Goal: Task Accomplishment & Management: Manage account settings

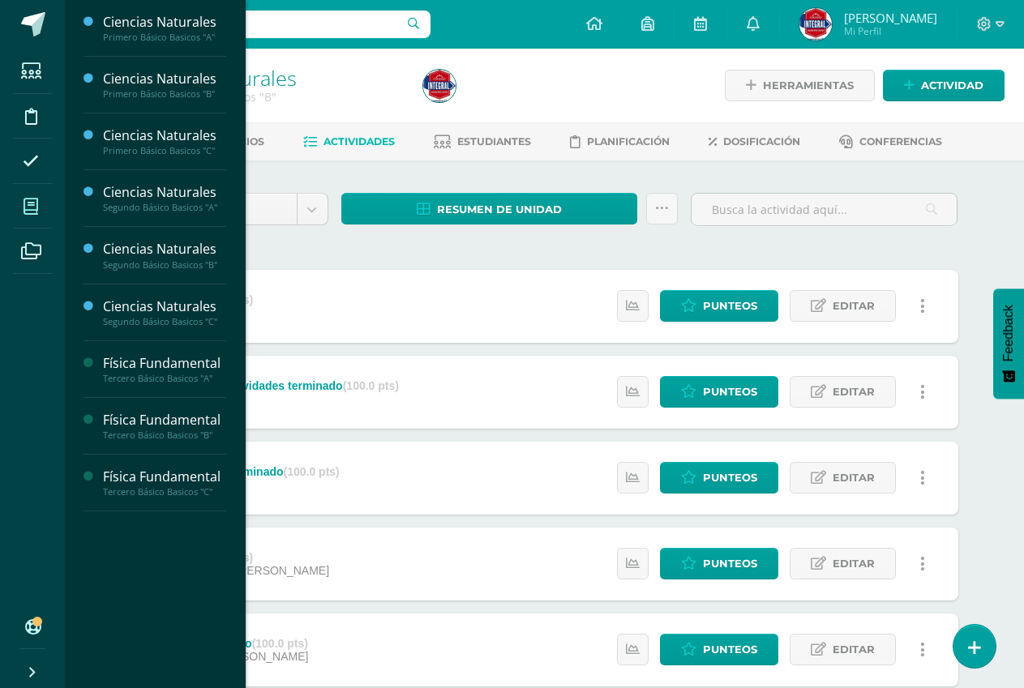
click at [15, 206] on span at bounding box center [31, 206] width 36 height 36
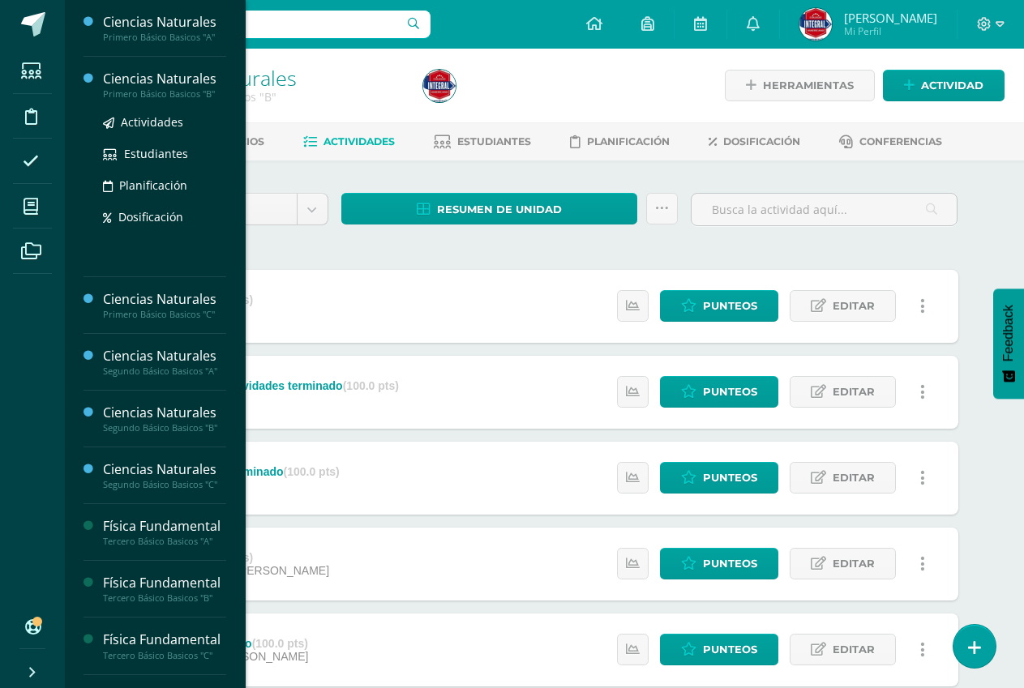
click at [198, 89] on div "Primero Básico Basicos "B"" at bounding box center [164, 93] width 123 height 11
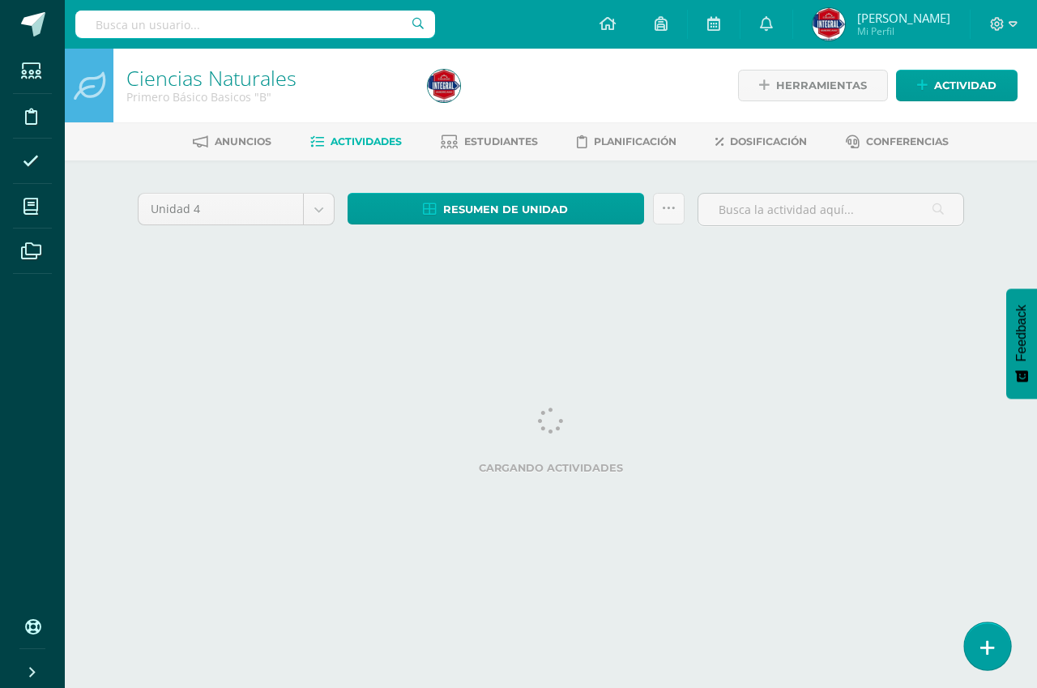
click at [996, 634] on link at bounding box center [987, 645] width 46 height 47
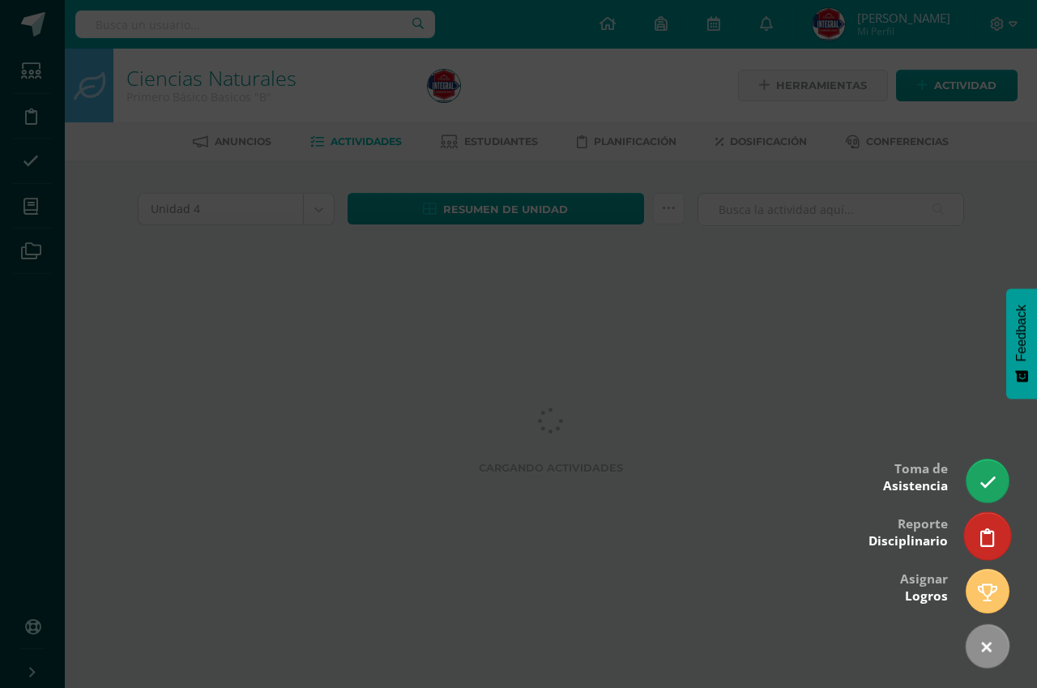
click at [983, 541] on link at bounding box center [987, 535] width 46 height 47
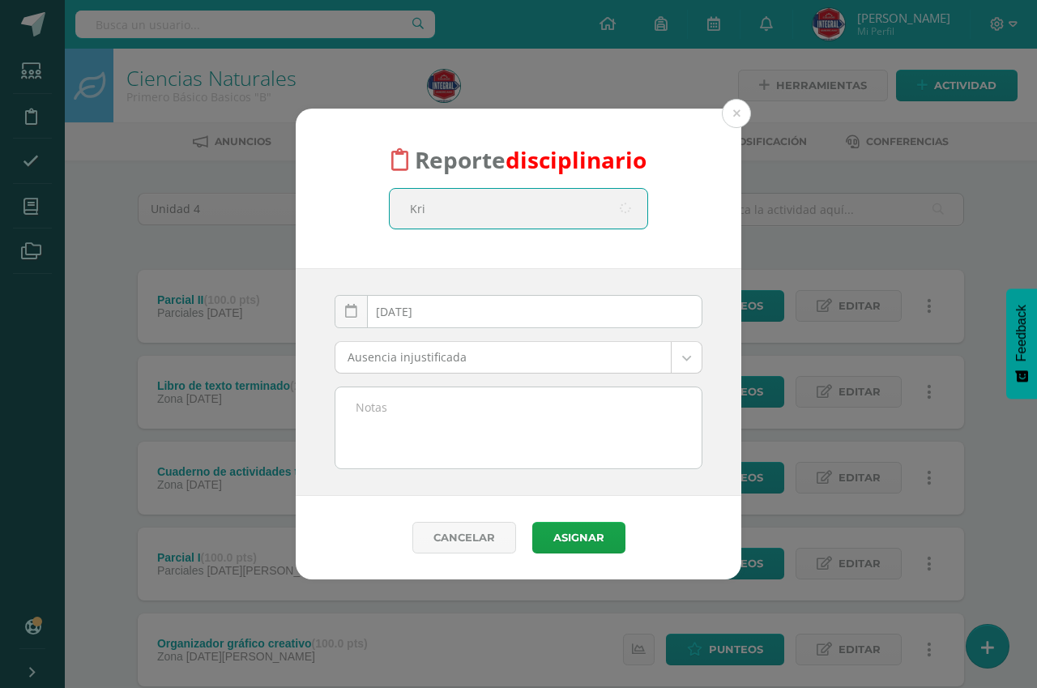
type input "Kris"
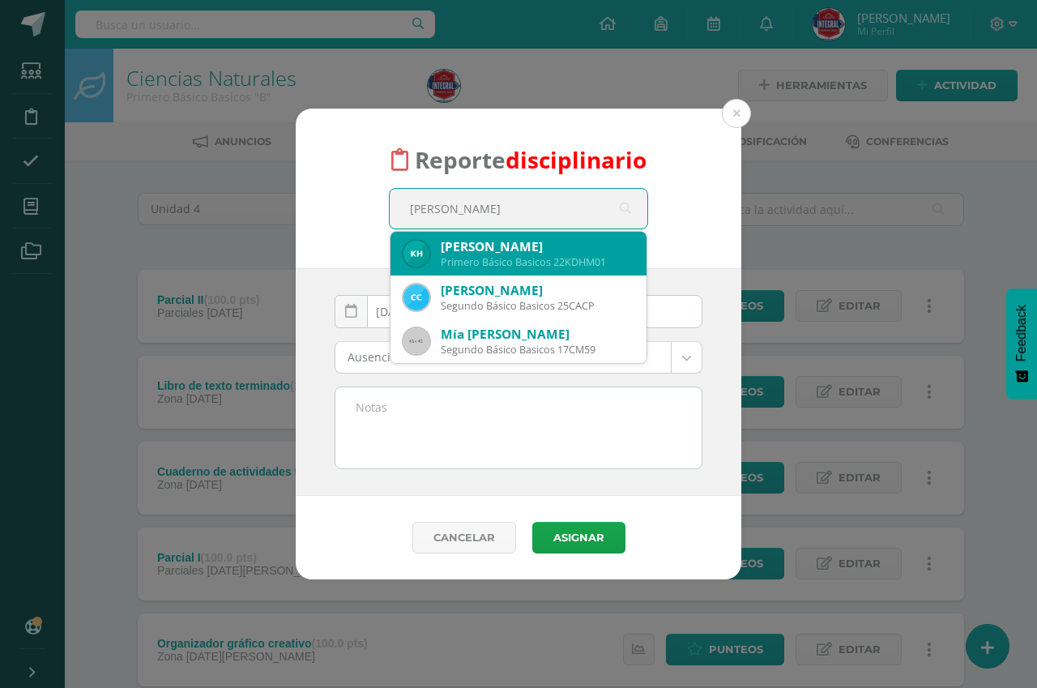
click at [528, 251] on div "Kristen Danielle Herrera Monterroso" at bounding box center [537, 246] width 193 height 17
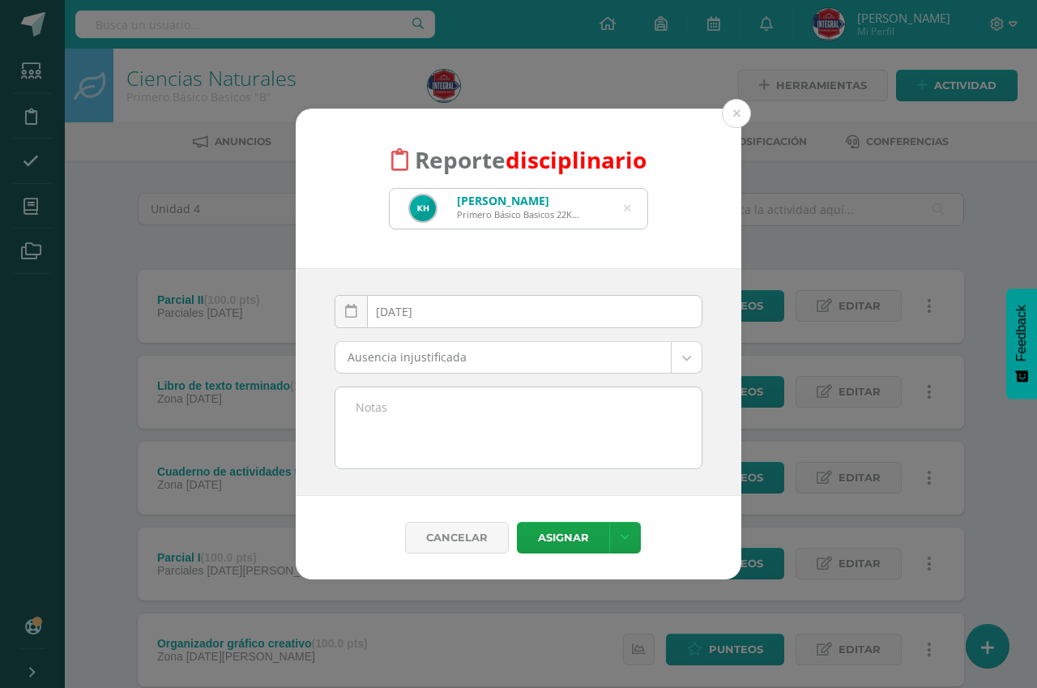
click at [627, 207] on icon at bounding box center [627, 208] width 41 height 7
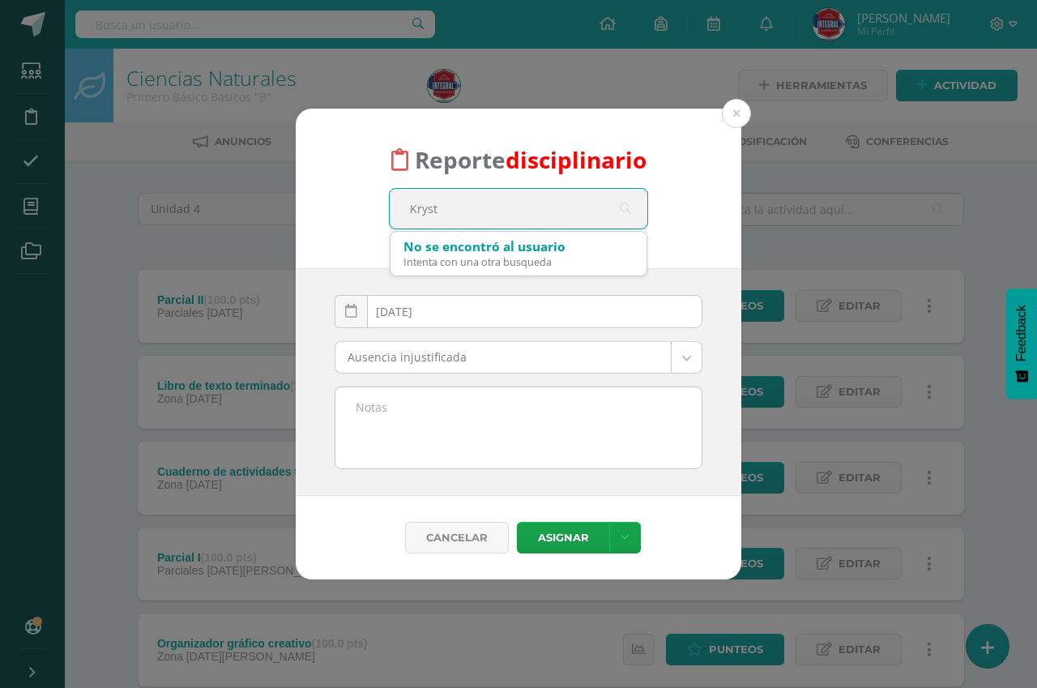
type input "Kryste"
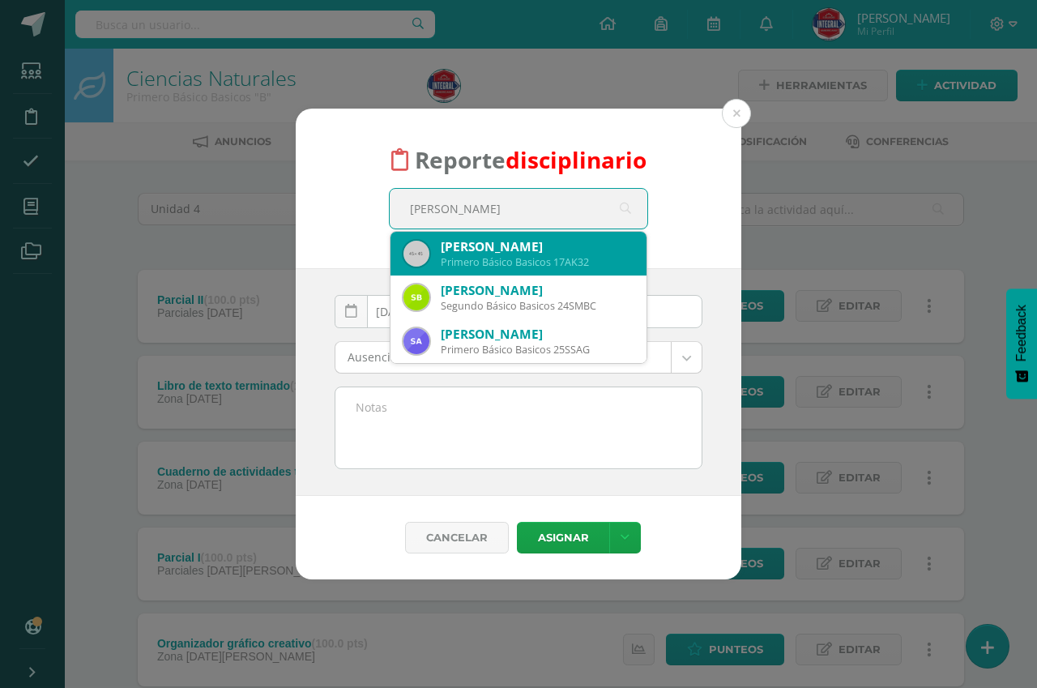
click at [519, 250] on div "Krystal Sthefania Alvarez Santizo" at bounding box center [537, 246] width 193 height 17
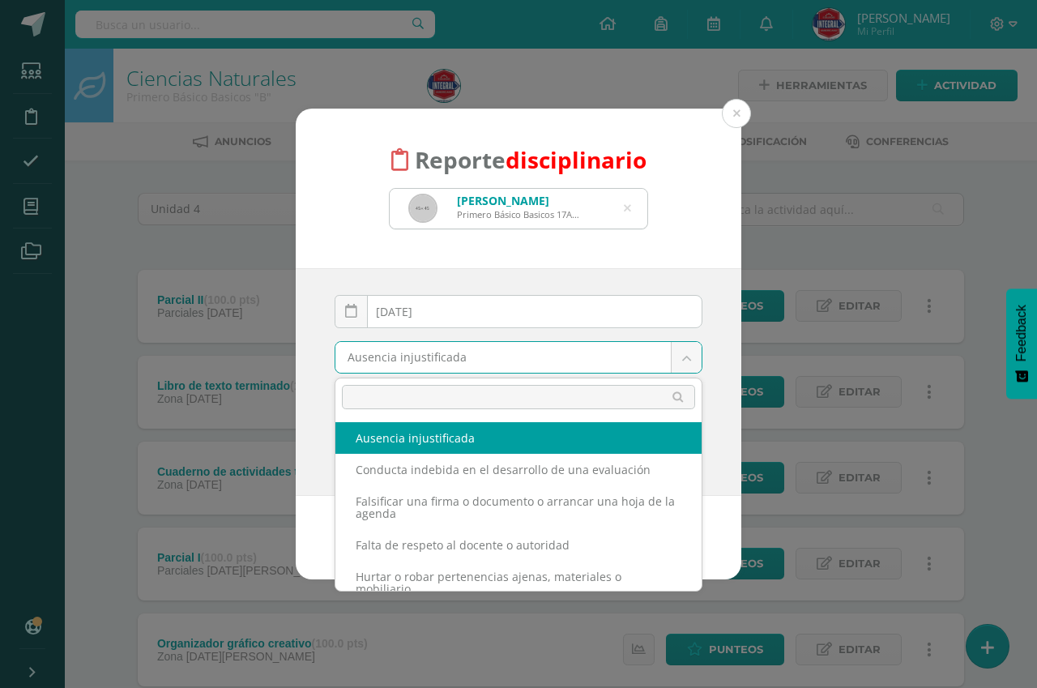
click at [489, 365] on body "Reporte disciplinario Krystal Sthefania Alvarez Santizo Primero Básico Basicos …" at bounding box center [518, 483] width 1037 height 966
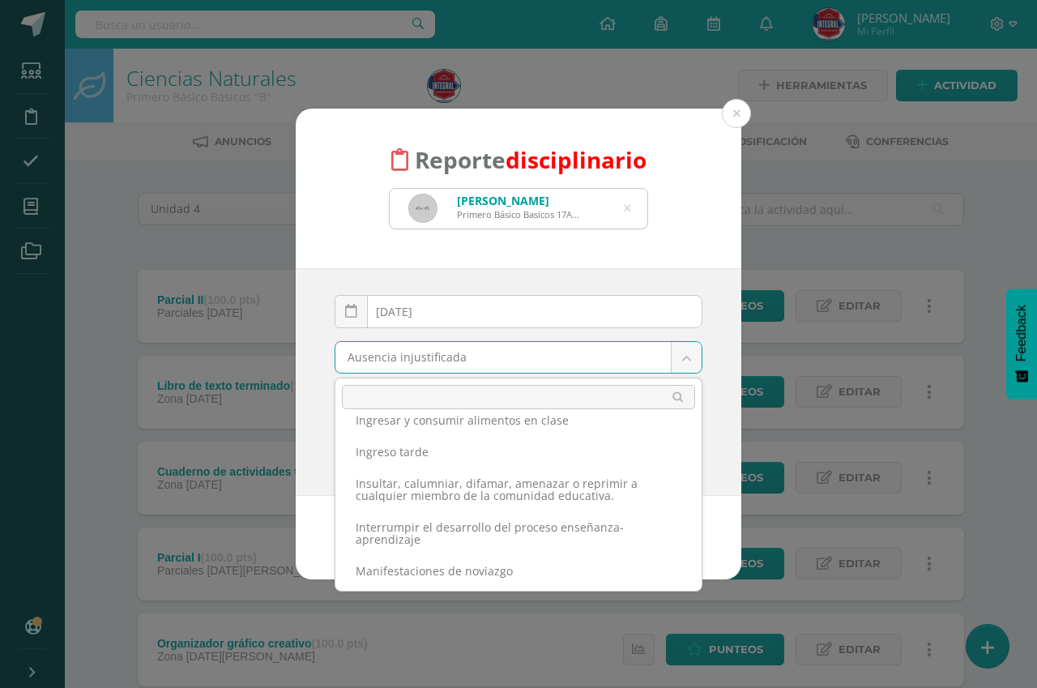
scroll to position [324, 0]
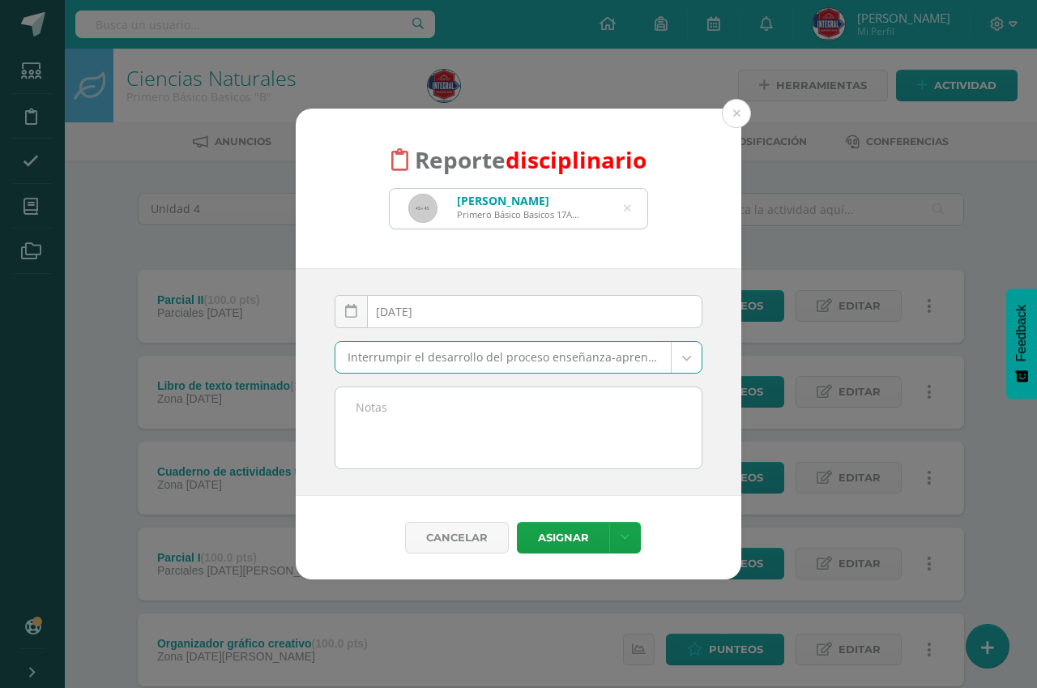
click at [498, 420] on textarea at bounding box center [519, 427] width 366 height 81
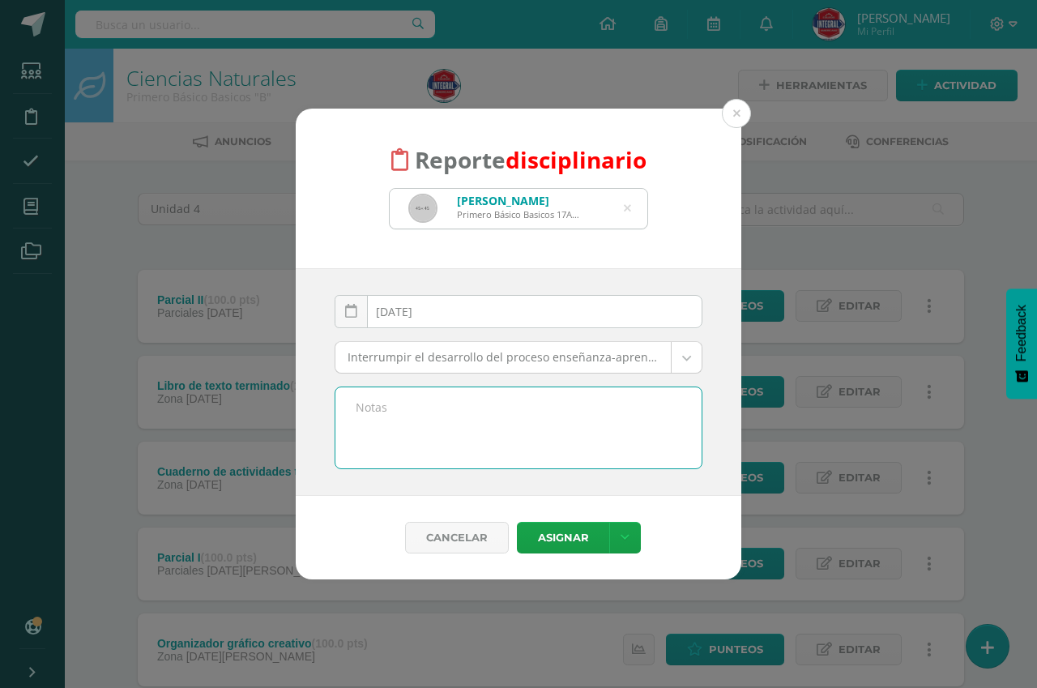
click at [656, 361] on body "Reporte disciplinario Krystal Sthefania Alvarez Santizo Primero Básico Basicos …" at bounding box center [518, 483] width 1037 height 966
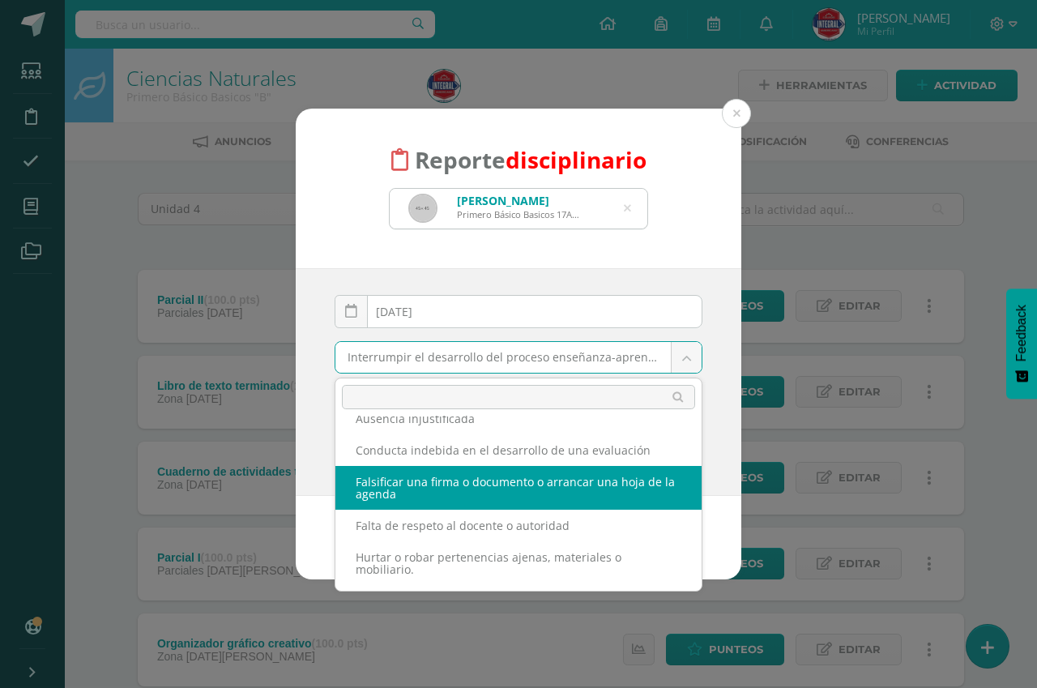
scroll to position [0, 0]
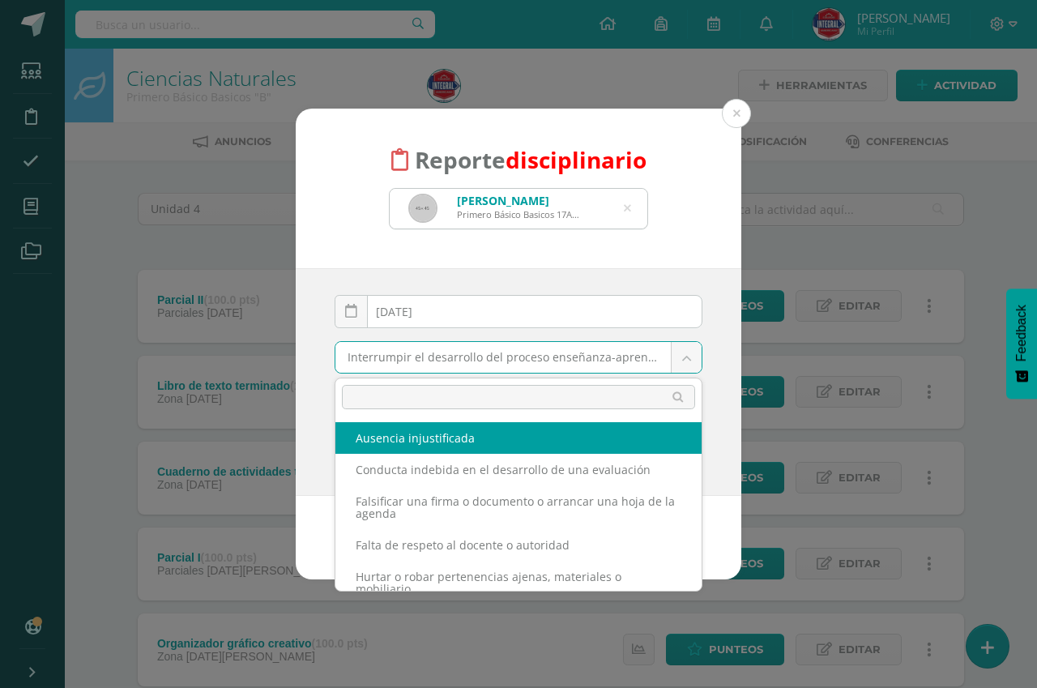
select select "46"
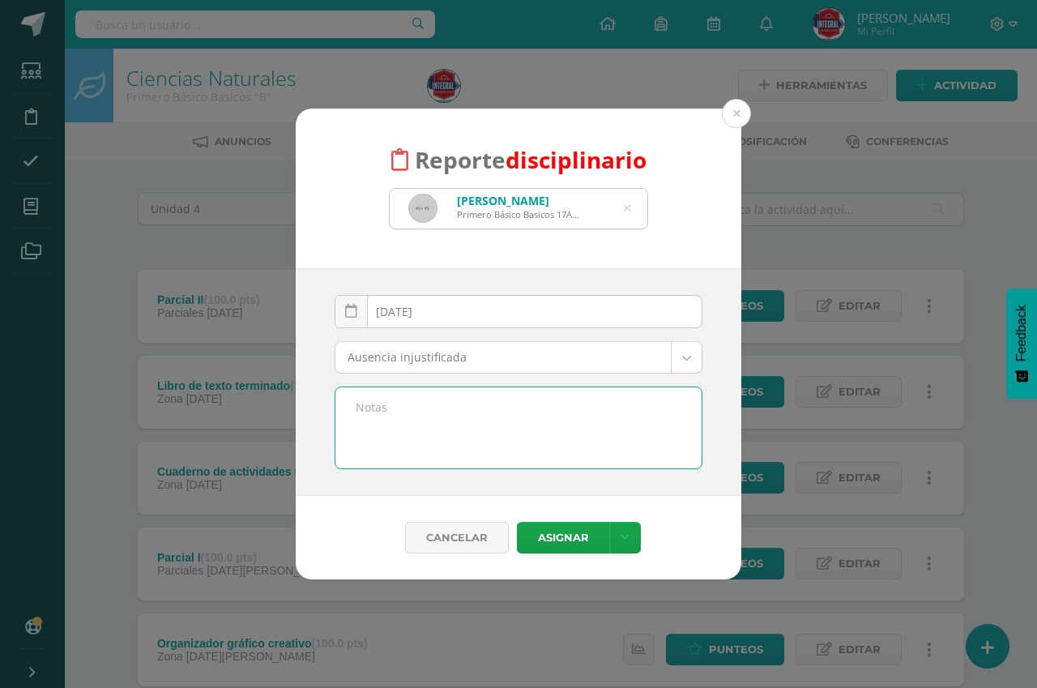
click at [424, 429] on textarea at bounding box center [519, 427] width 366 height 81
drag, startPoint x: 356, startPoint y: 404, endPoint x: 411, endPoint y: 428, distance: 59.9
click at [411, 428] on textarea "La estudiante no ingreso al salón de clases y si vino a estudiar." at bounding box center [519, 427] width 366 height 81
type textarea "La estudiante no ingreso al salón de clases y si vino a estudiar."
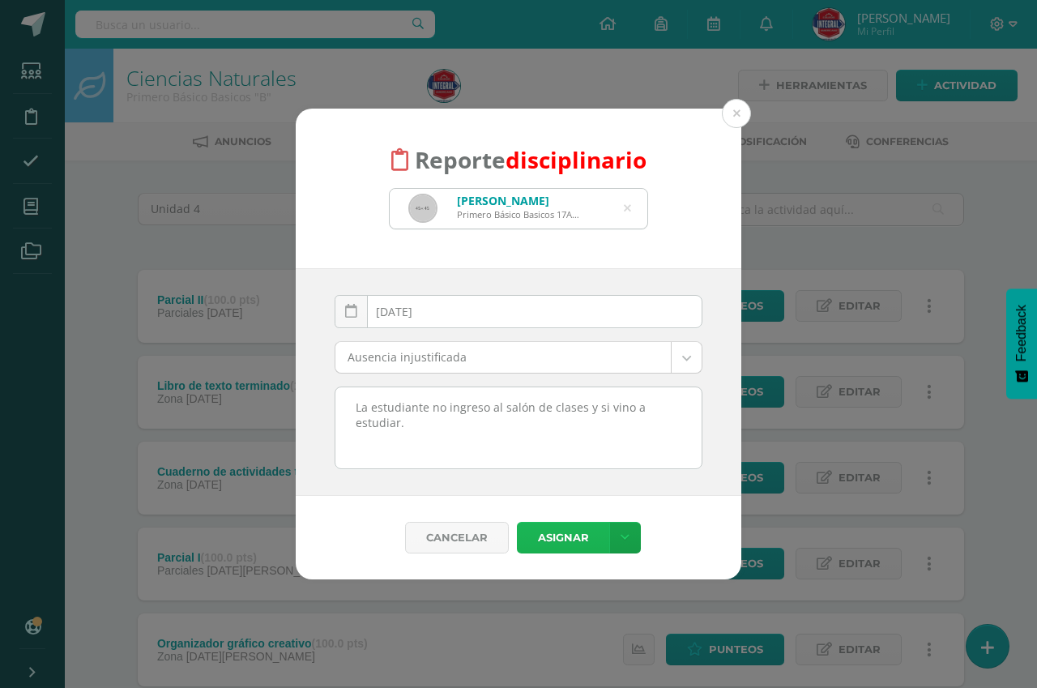
click at [549, 528] on button "Asignar" at bounding box center [563, 538] width 92 height 32
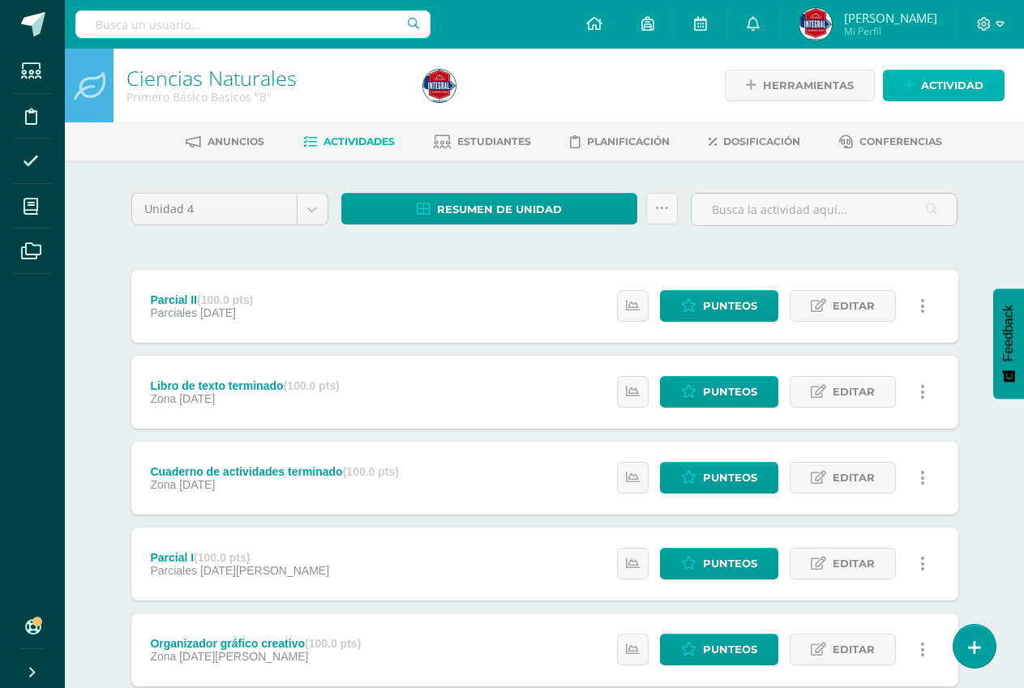
click at [925, 78] on span "Actividad" at bounding box center [952, 86] width 62 height 30
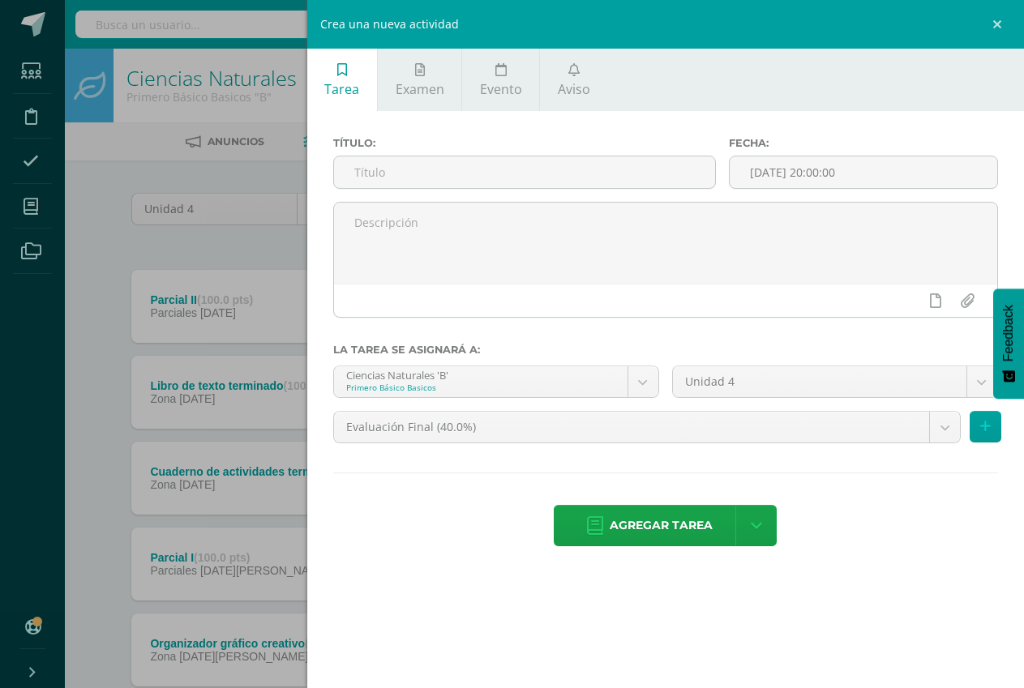
click at [253, 105] on div "Crea una nueva actividad Tarea Examen Evento Aviso Título: Fecha: 2025-08-12 20…" at bounding box center [512, 344] width 1024 height 688
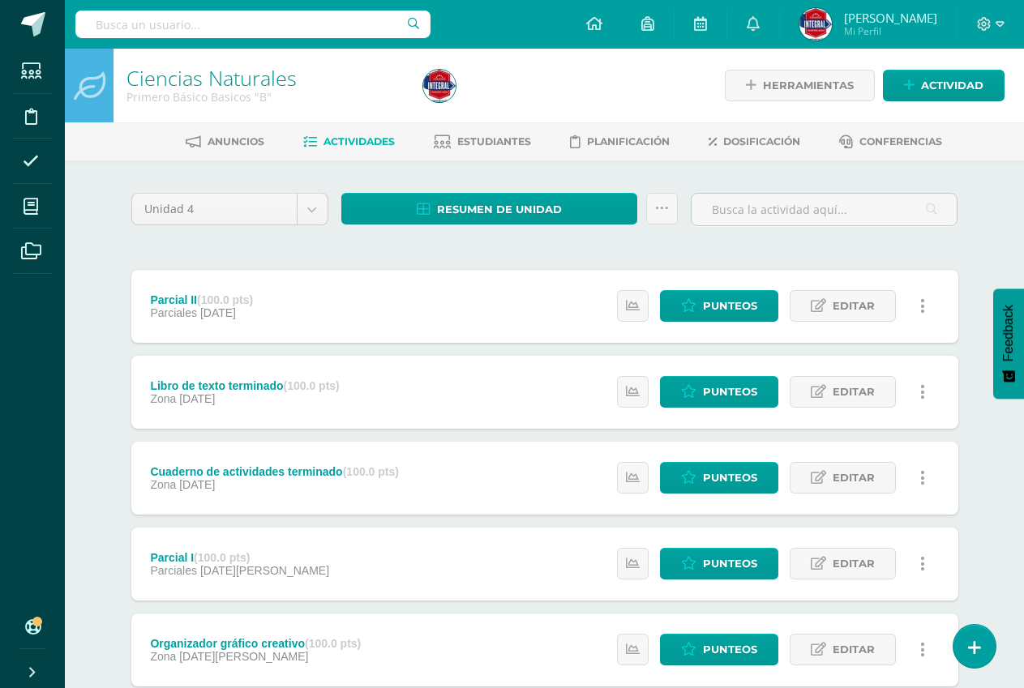
click at [954, 660] on div "Estatus de Actividad: 22 Estudiantes sin calificar 0 Estudiantes con cero Media…" at bounding box center [774, 649] width 365 height 73
click at [958, 648] on link at bounding box center [974, 645] width 46 height 47
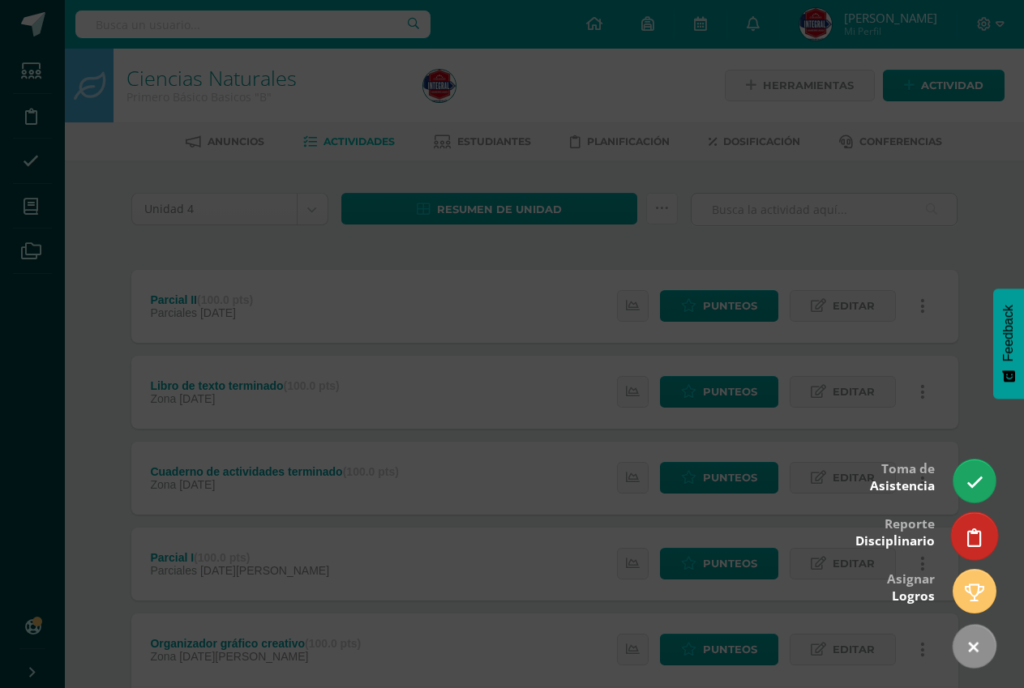
click at [974, 533] on icon at bounding box center [974, 537] width 15 height 19
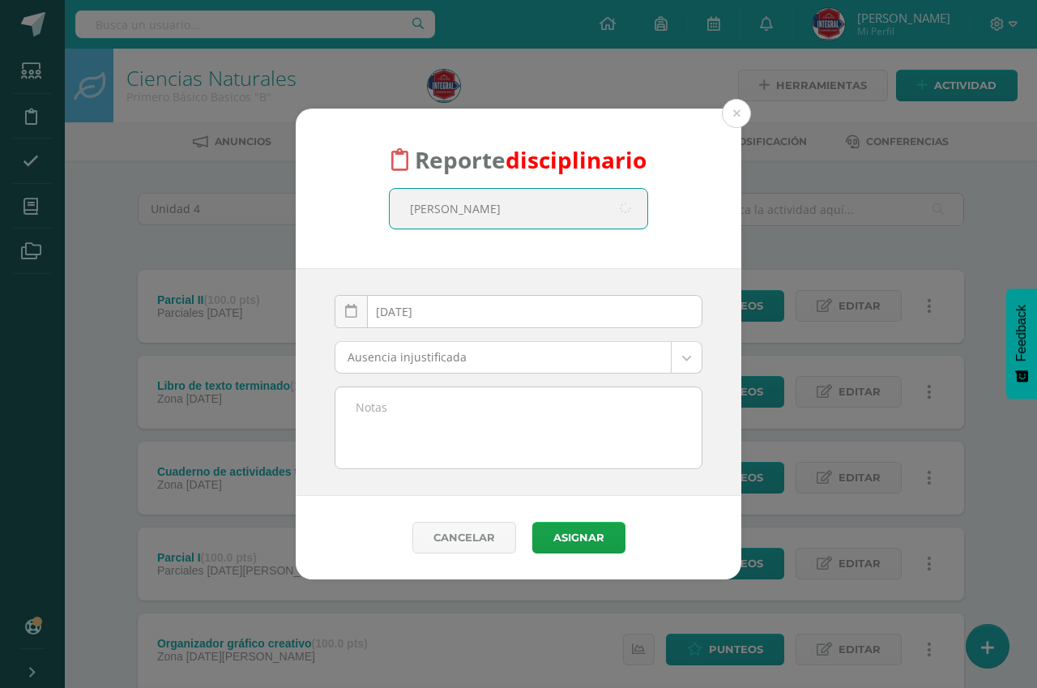
type input "Andrea"
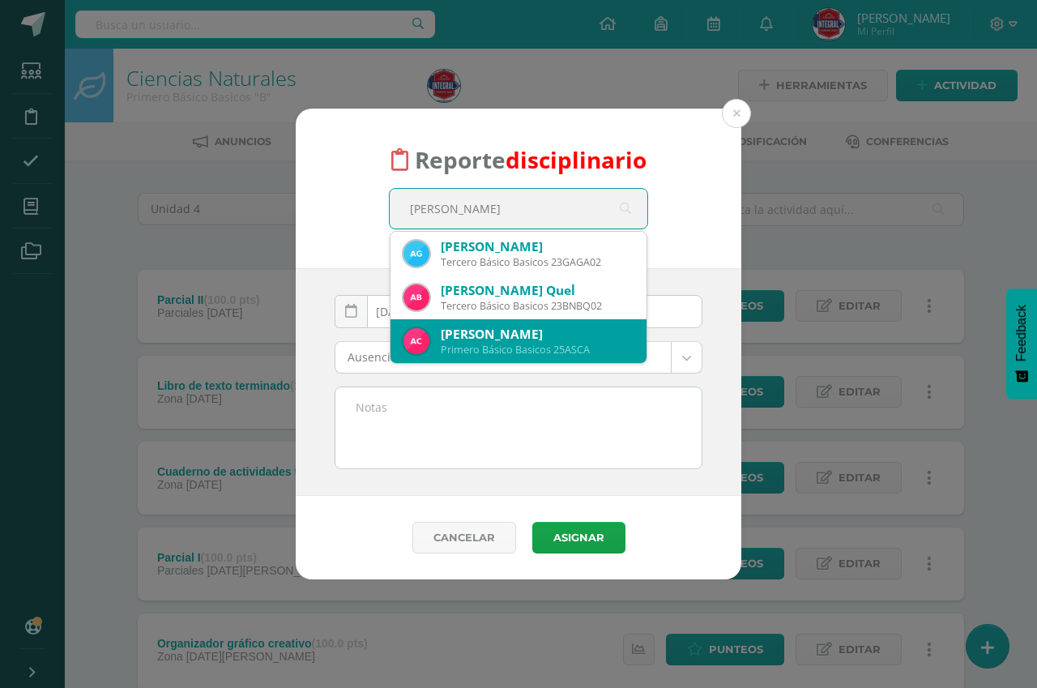
click at [526, 351] on div "Primero Básico Basicos 25ASCA" at bounding box center [537, 350] width 193 height 14
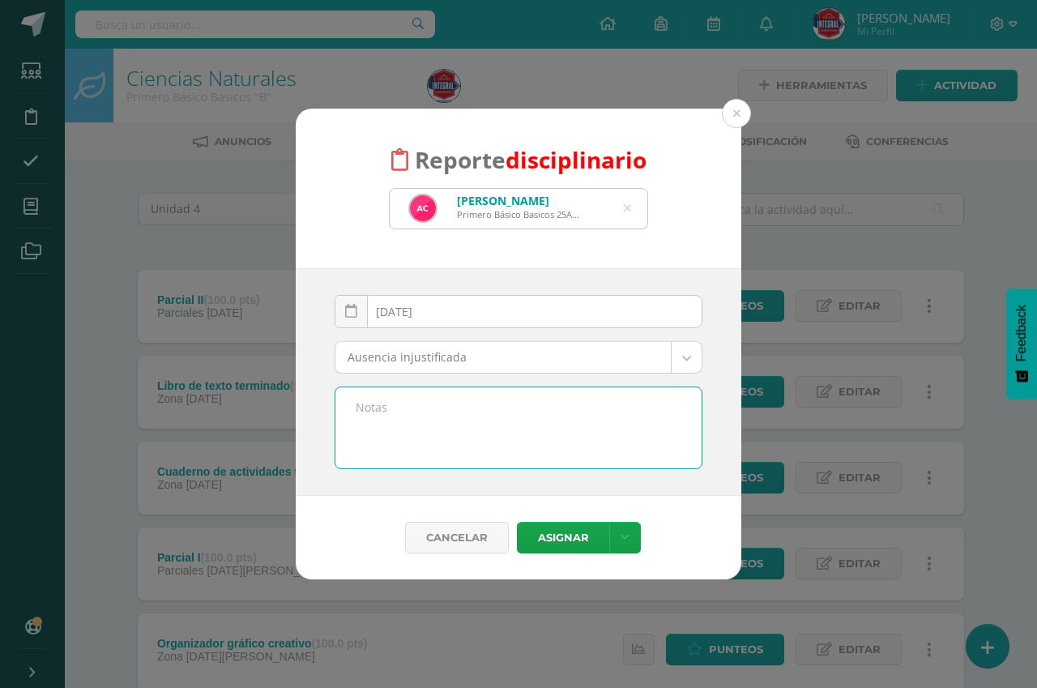
click at [493, 408] on textarea at bounding box center [519, 427] width 366 height 81
paste textarea "La estudiante no ingreso al salón de clases y si vino a estudiar."
type textarea "La estudiante no ingreso al salón de clases y si vino a estudiar."
click at [578, 524] on button "Asignar" at bounding box center [563, 538] width 92 height 32
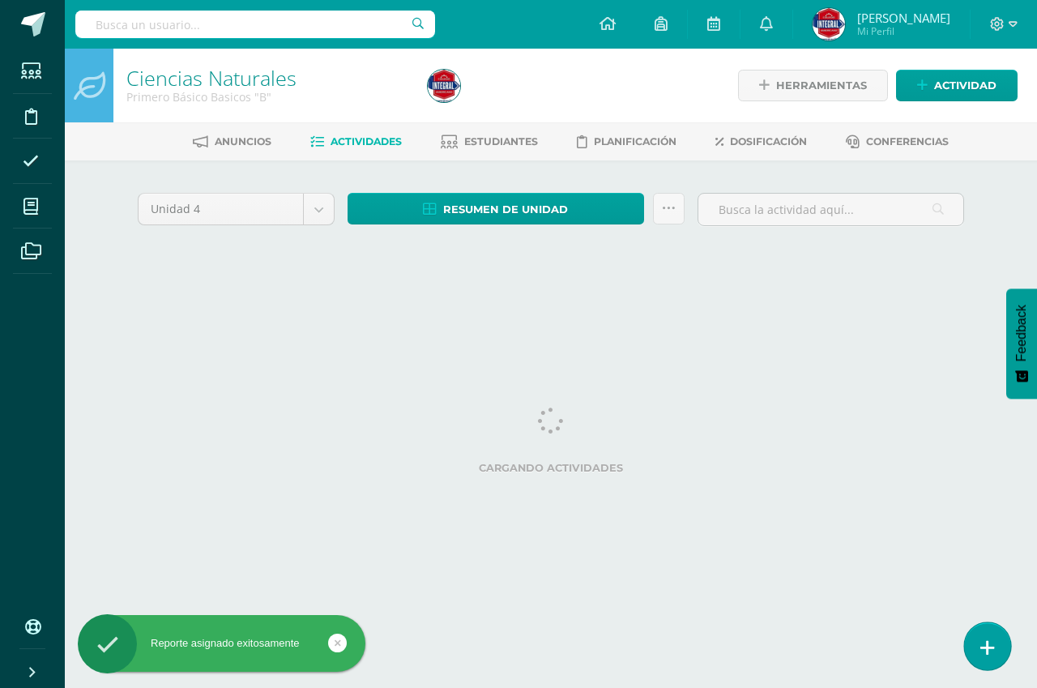
click at [999, 648] on link at bounding box center [987, 645] width 46 height 47
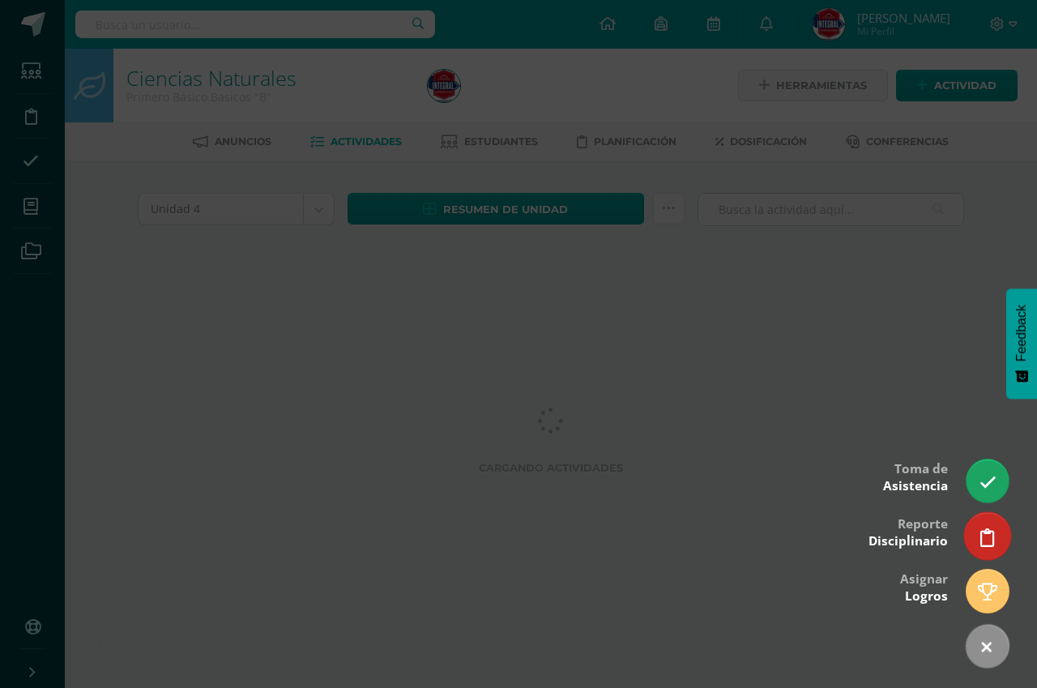
click at [981, 535] on icon at bounding box center [988, 537] width 15 height 19
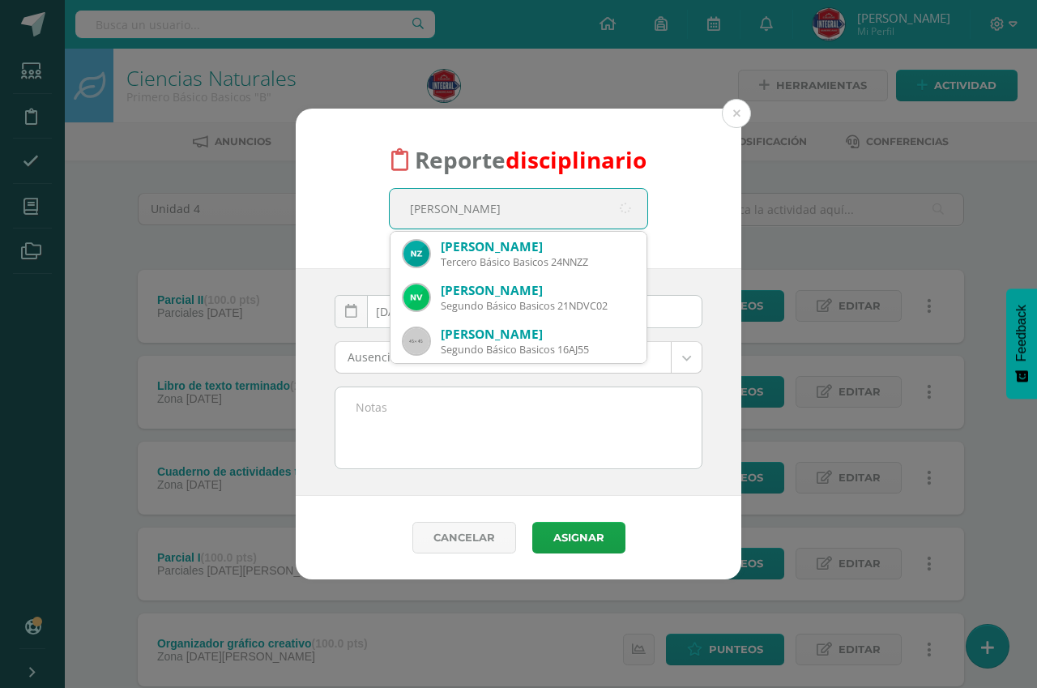
type input "Nathalie"
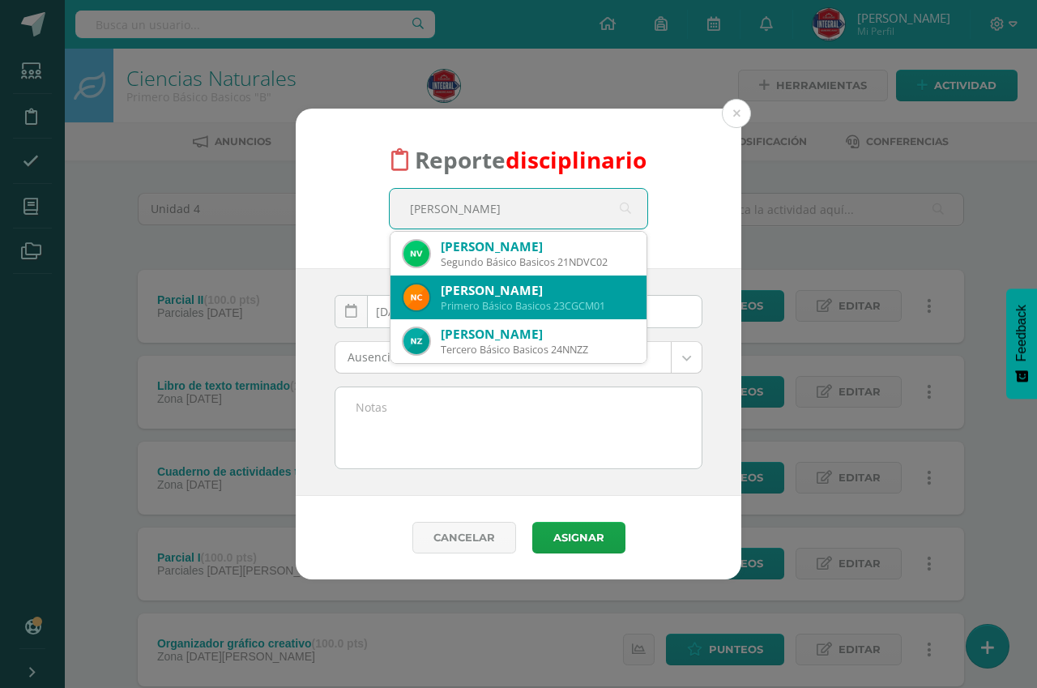
click at [505, 284] on div "Nathalie Gabriela Chitamul Moscoso" at bounding box center [537, 290] width 193 height 17
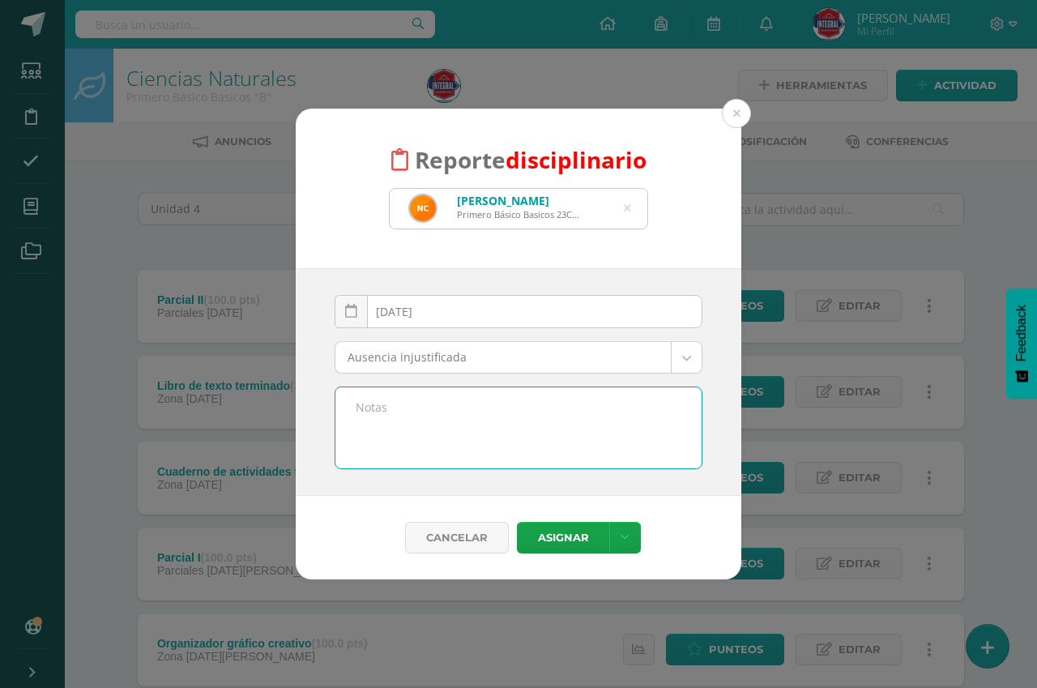
click at [486, 427] on textarea at bounding box center [519, 427] width 366 height 81
paste textarea "La estudiante no ingreso al salón de clases y si vino a estudiar."
type textarea "La estudiante no ingreso al salón de clases y si vino a estudiar."
click at [557, 514] on div "Cancelar Asignar Asignar Enviar y notificar Enviar e imprimir" at bounding box center [519, 537] width 446 height 83
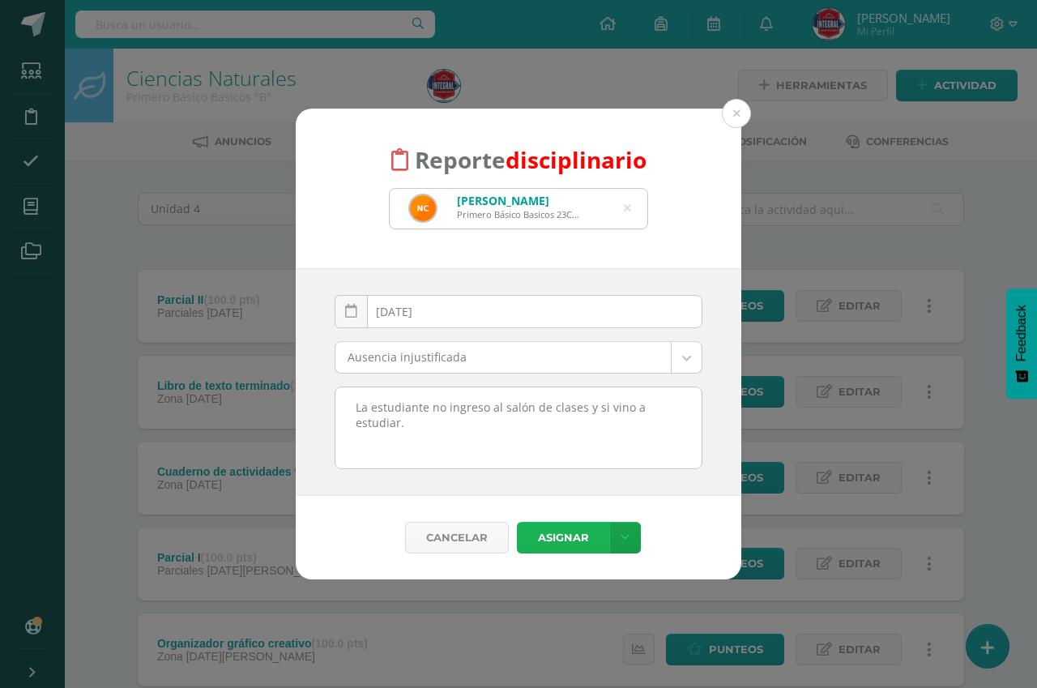
click at [563, 533] on button "Asignar" at bounding box center [563, 538] width 92 height 32
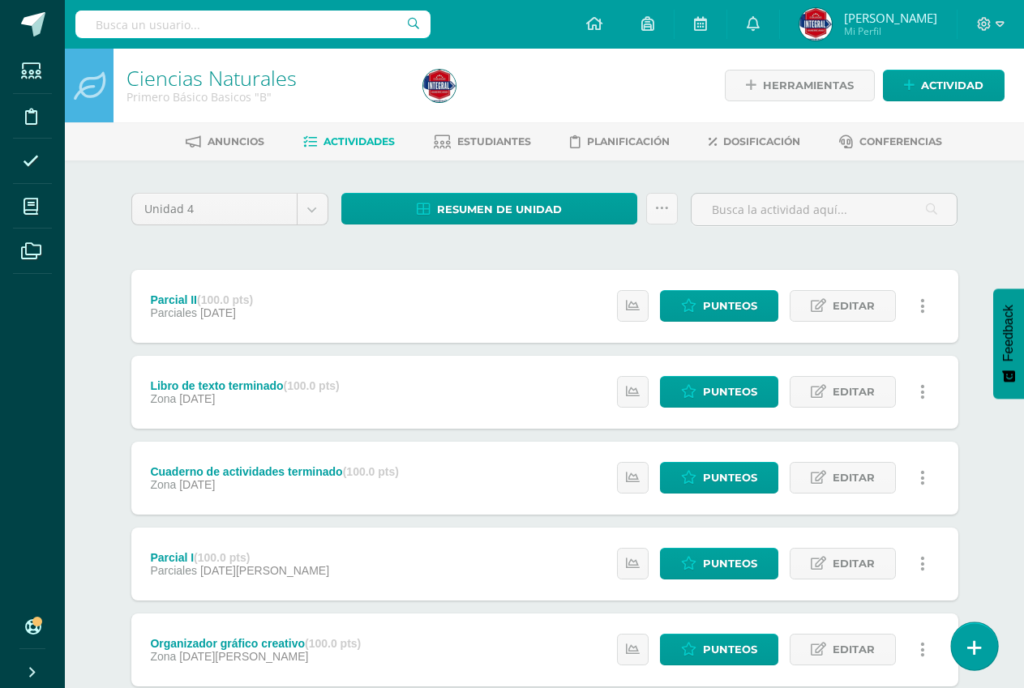
click at [964, 642] on link at bounding box center [974, 645] width 46 height 47
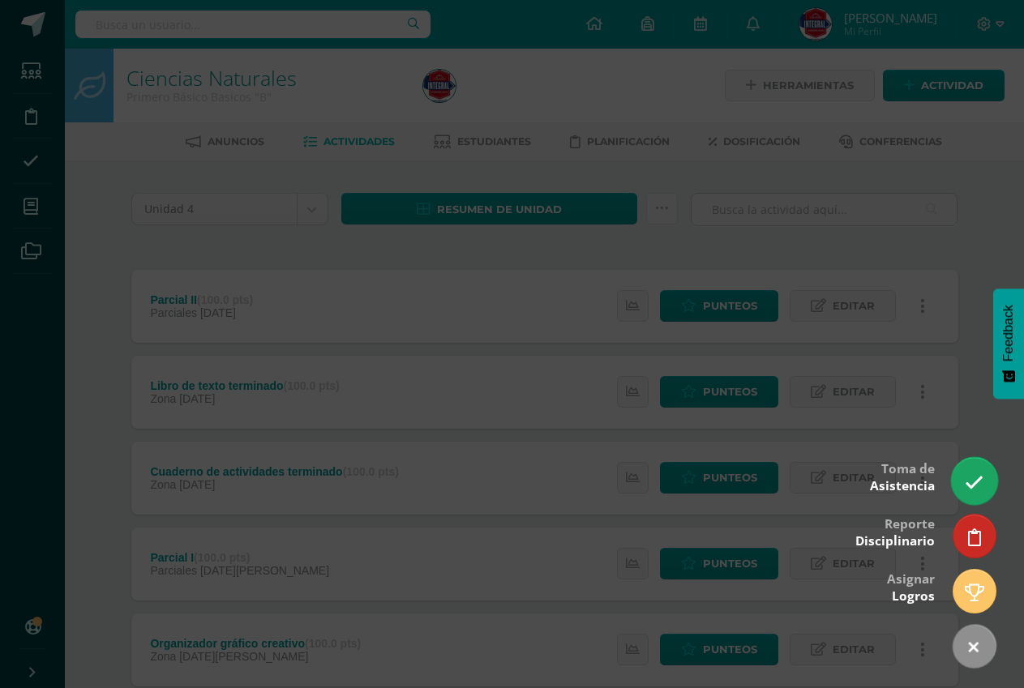
click at [982, 480] on icon at bounding box center [973, 482] width 19 height 19
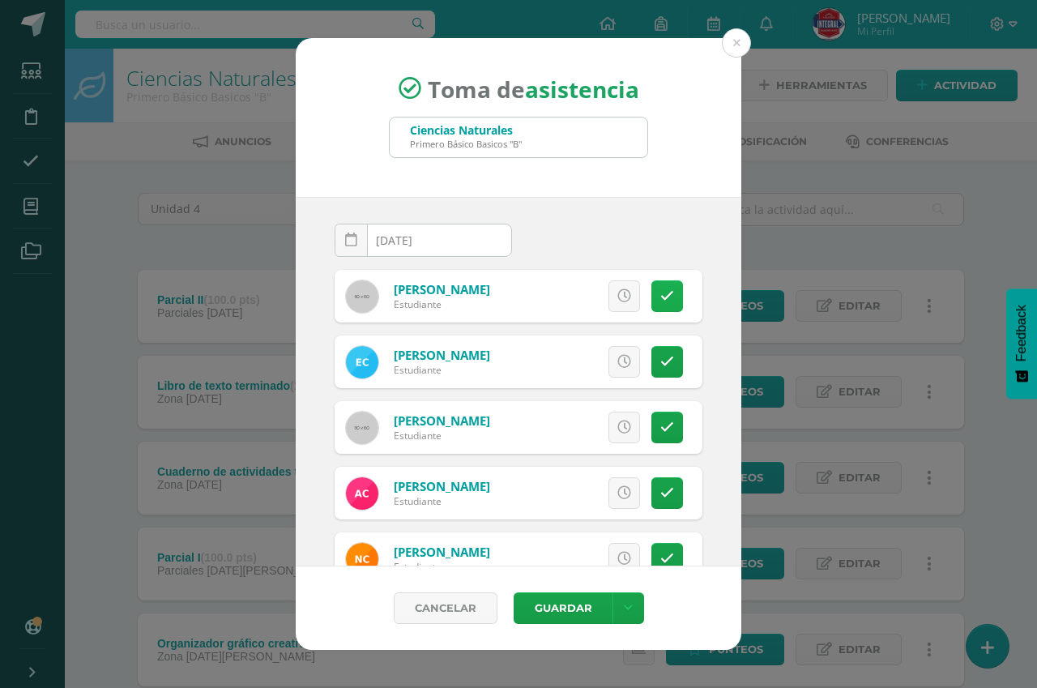
click at [652, 293] on link at bounding box center [668, 296] width 32 height 32
click at [660, 494] on icon at bounding box center [667, 493] width 14 height 14
click at [665, 556] on link at bounding box center [668, 559] width 32 height 32
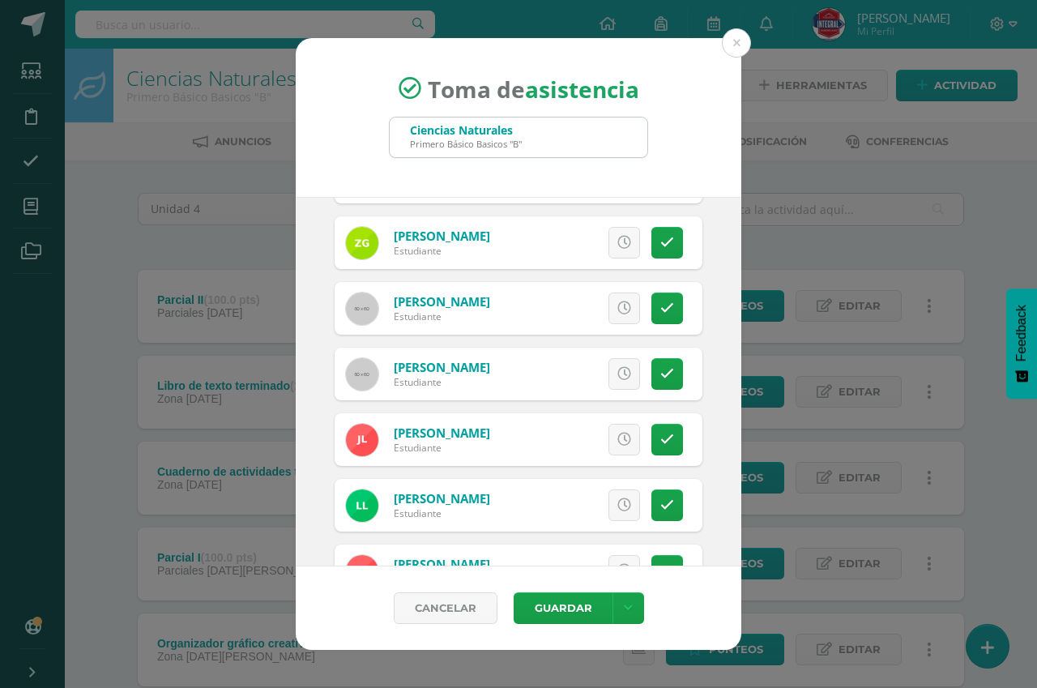
scroll to position [648, 0]
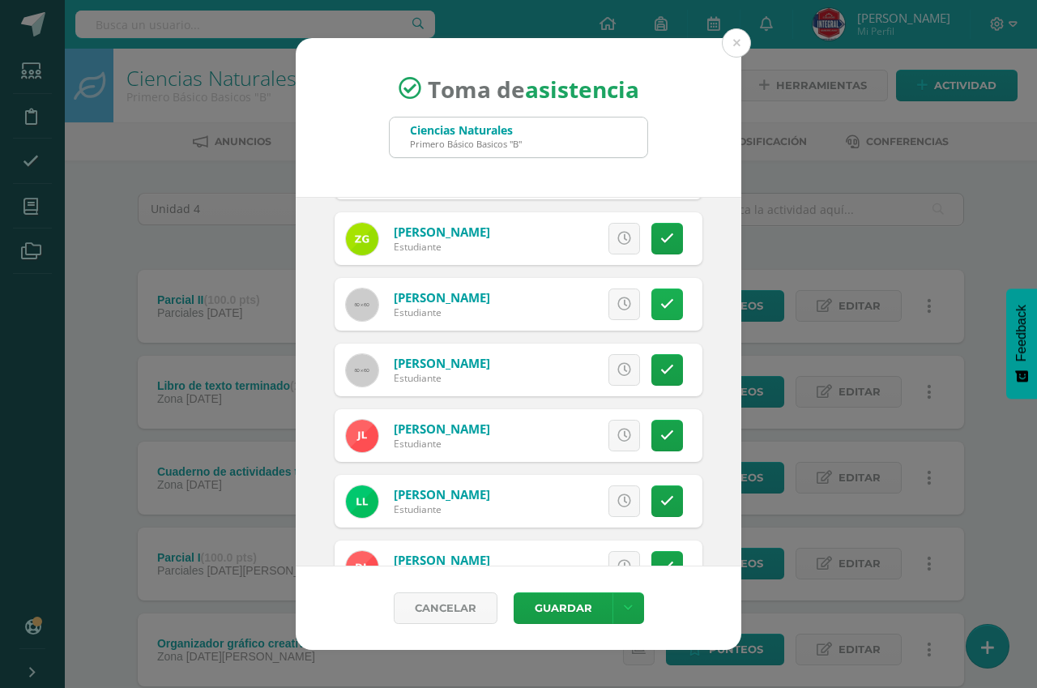
click at [652, 293] on link at bounding box center [668, 305] width 32 height 32
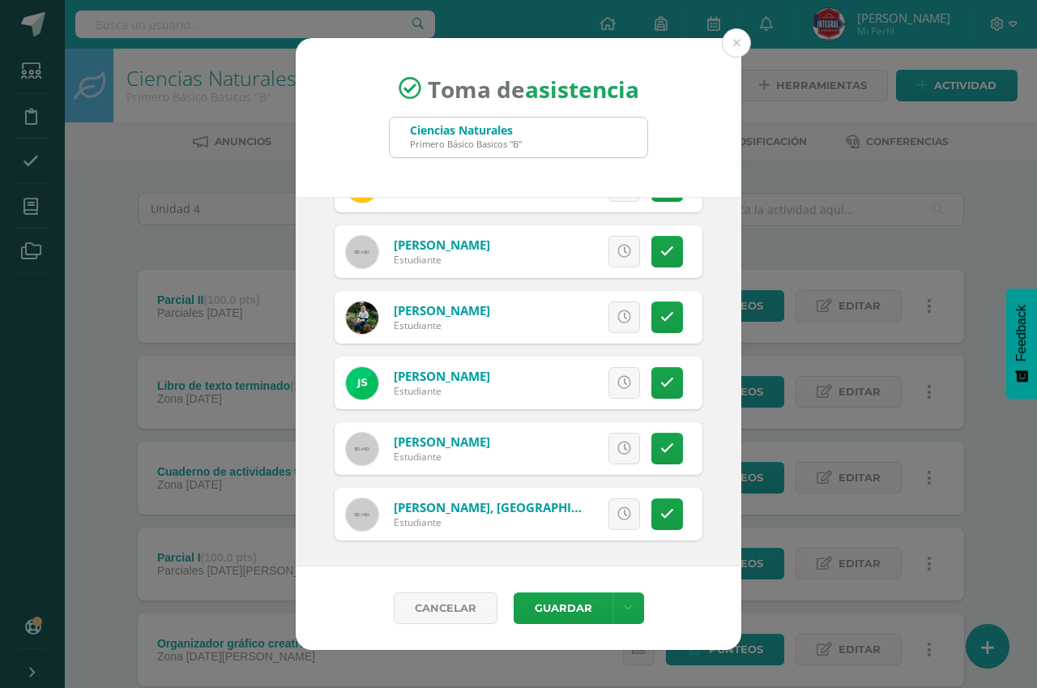
scroll to position [1161, 0]
click at [537, 620] on button "Guardar" at bounding box center [563, 608] width 99 height 32
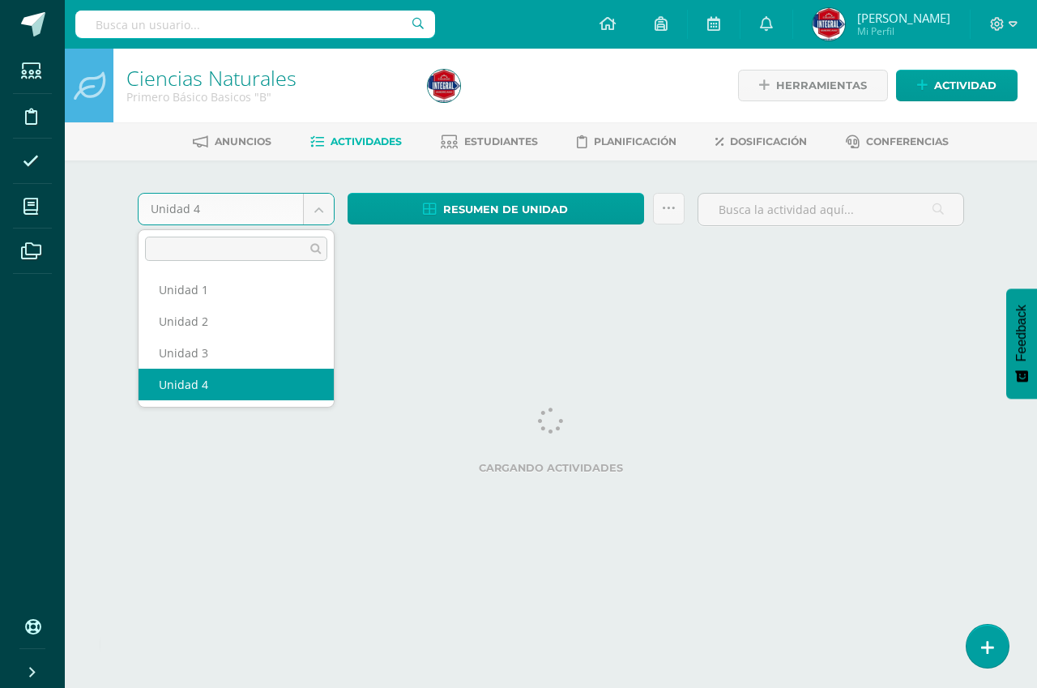
click at [316, 205] on body "Asistencia almacenada con éxito Estudiantes Disciplina Asistencia Mis cursos Ar…" at bounding box center [518, 151] width 1037 height 302
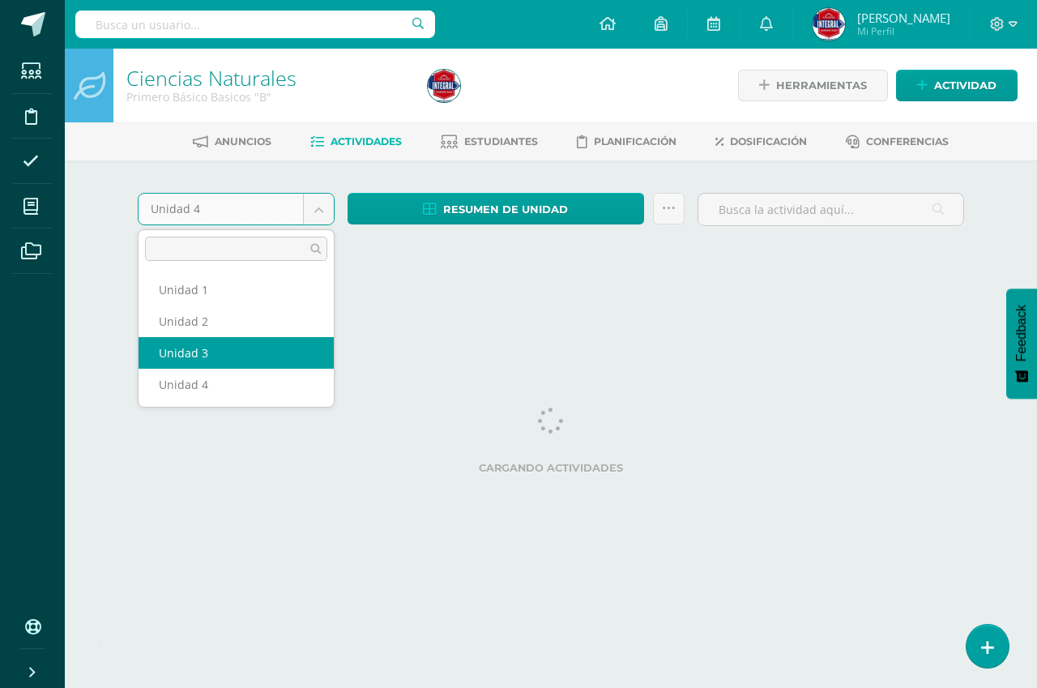
select select "Unidad 3"
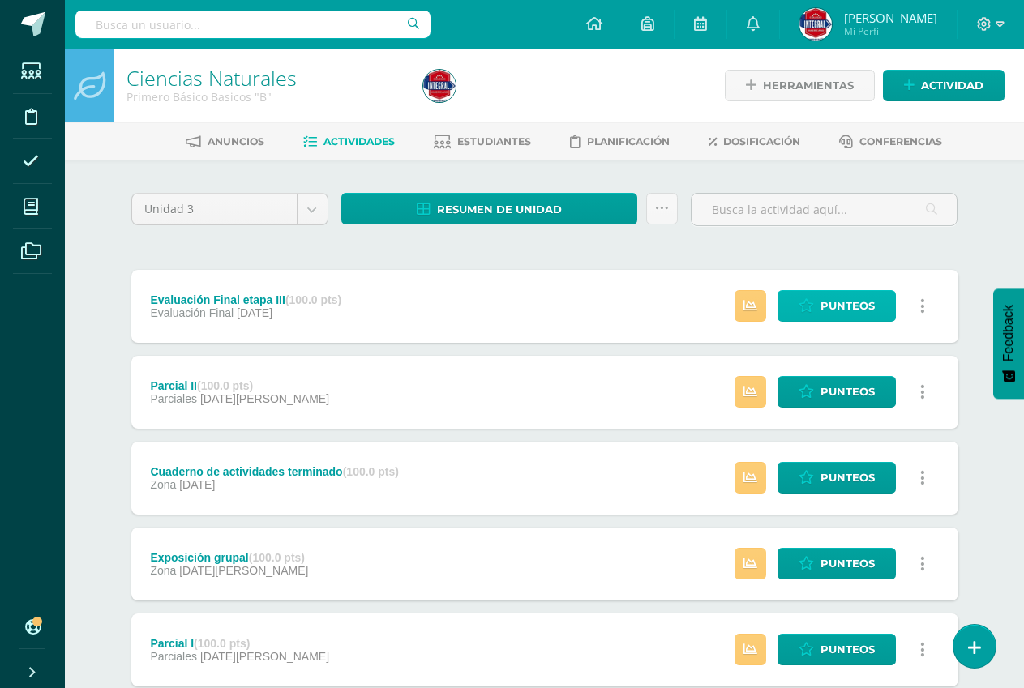
click at [878, 310] on link "Punteos" at bounding box center [836, 306] width 118 height 32
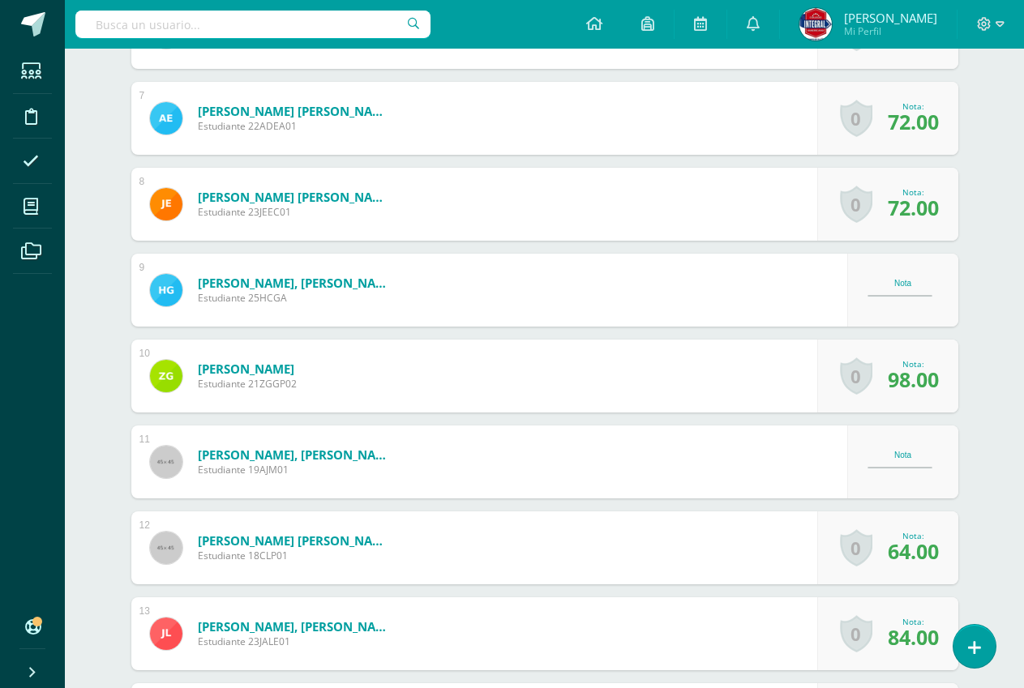
scroll to position [1015, 0]
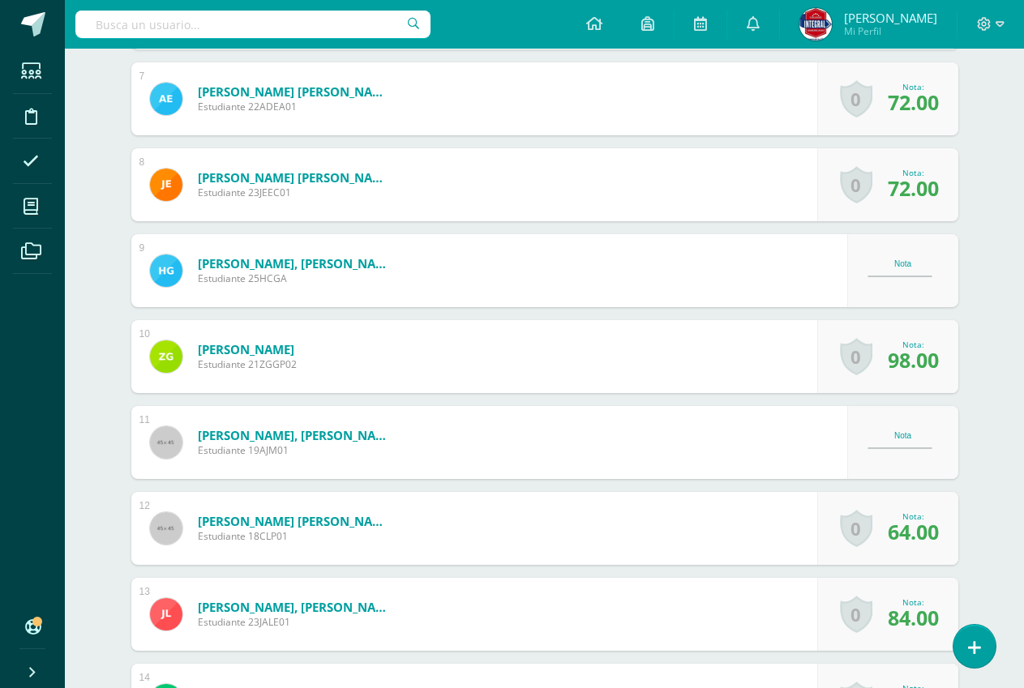
click at [913, 446] on div "Nota" at bounding box center [902, 442] width 71 height 22
click at [888, 358] on span "98.00" at bounding box center [912, 360] width 51 height 28
click at [911, 365] on span "98.00" at bounding box center [912, 360] width 51 height 28
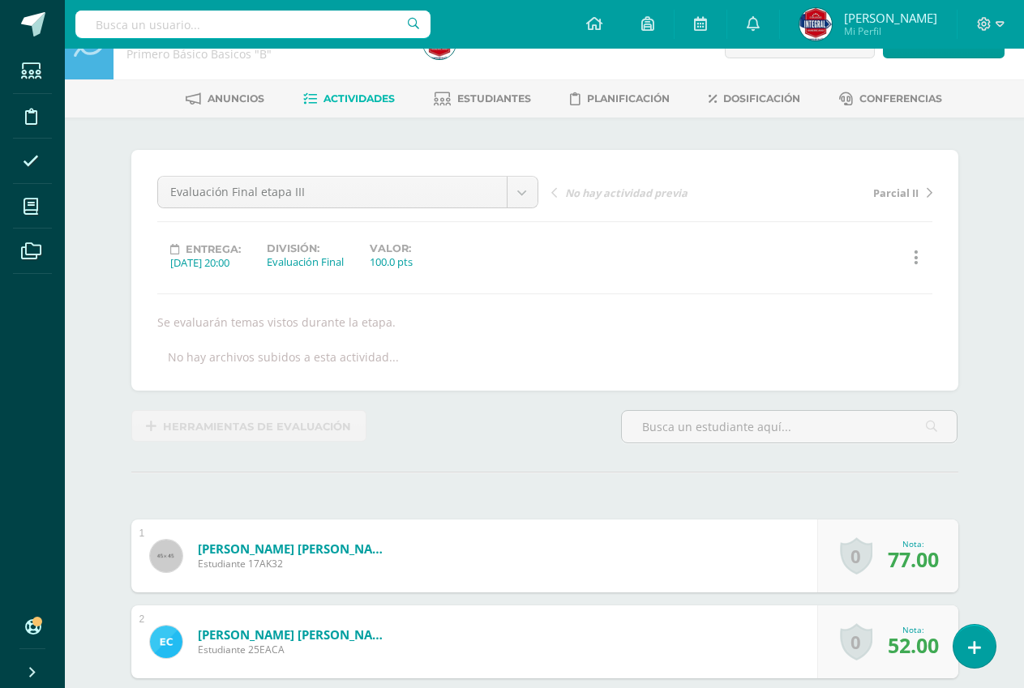
scroll to position [0, 0]
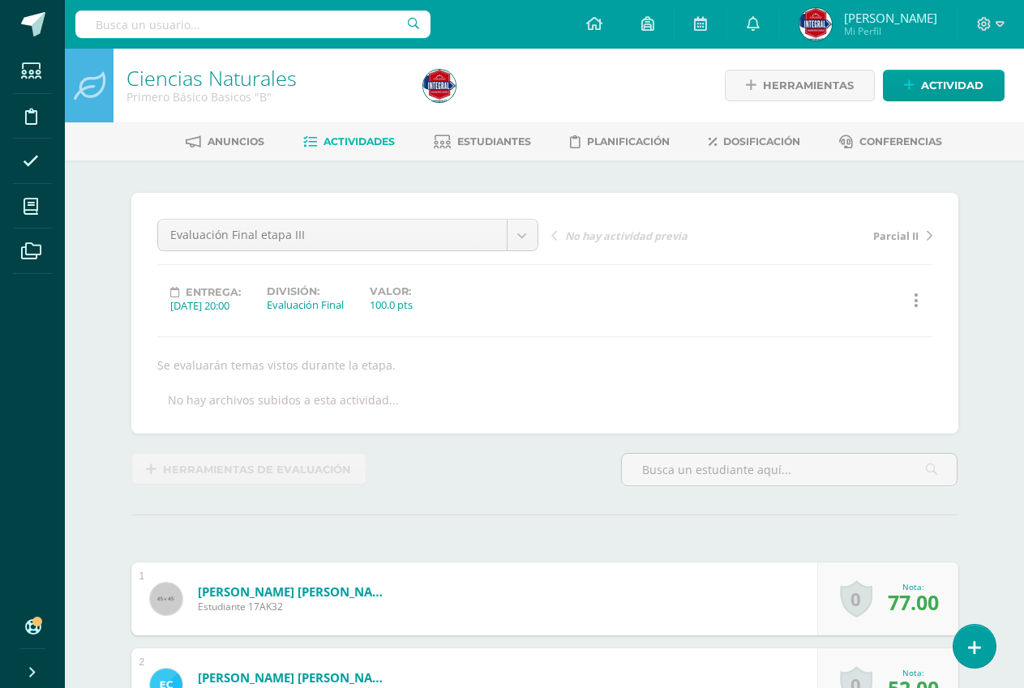
click at [308, 130] on link "Actividades" at bounding box center [349, 142] width 92 height 26
